Goal: Information Seeking & Learning: Learn about a topic

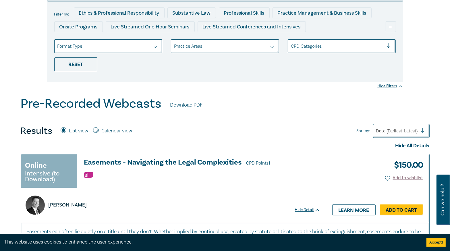
scroll to position [138, 0]
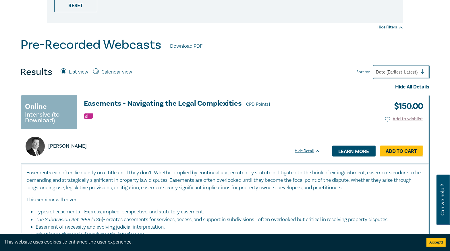
click at [347, 153] on link "Learn more" at bounding box center [353, 151] width 43 height 11
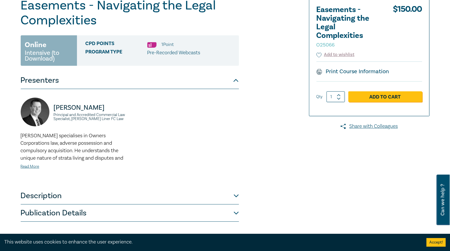
scroll to position [69, 0]
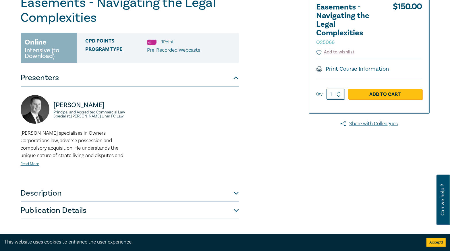
click at [209, 192] on button "Description" at bounding box center [130, 193] width 218 height 17
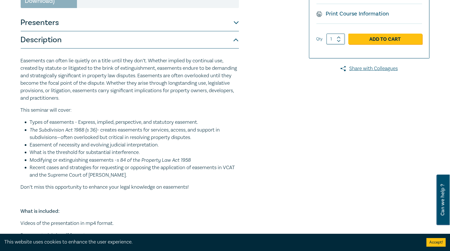
scroll to position [184, 0]
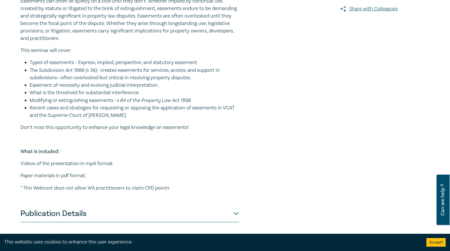
click at [176, 215] on button "Publication Details" at bounding box center [130, 213] width 218 height 17
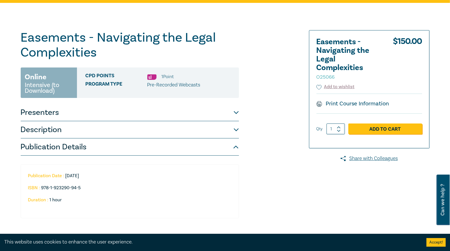
scroll to position [0, 0]
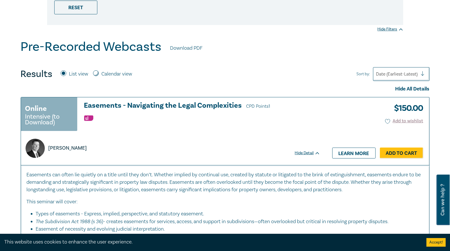
scroll to position [138, 0]
